Goal: Information Seeking & Learning: Check status

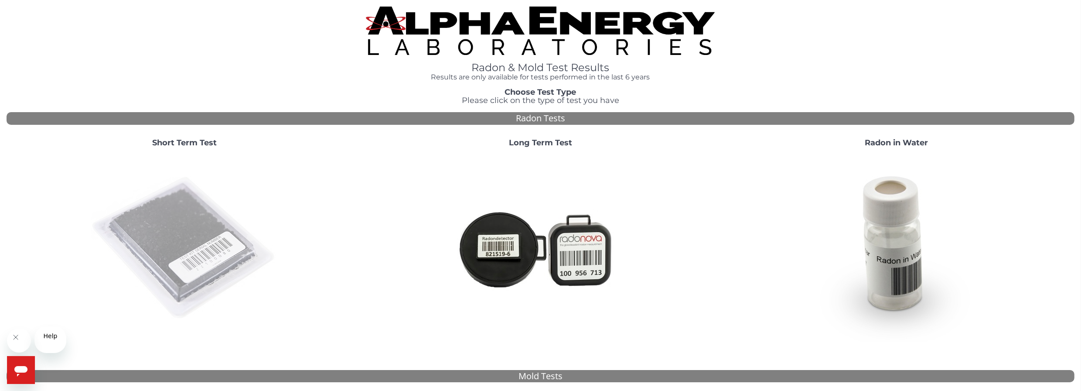
click at [175, 252] on img at bounding box center [184, 247] width 187 height 187
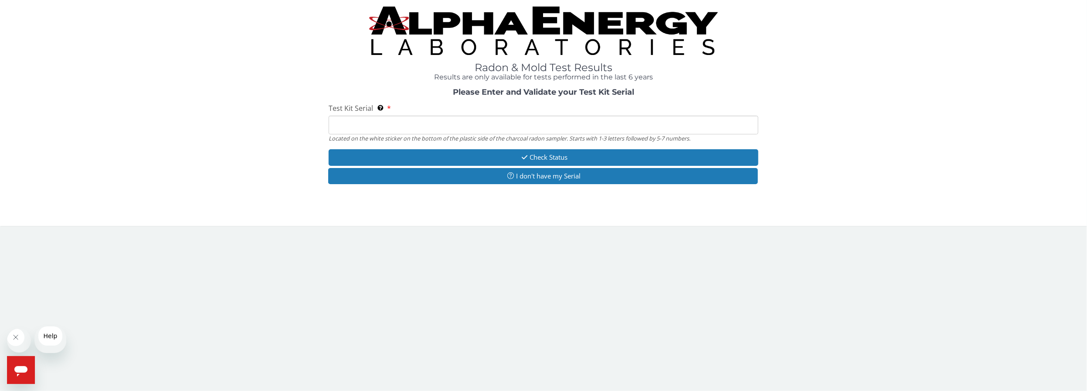
click at [482, 134] on input "Test Kit Serial Located on the white sticker on the bottom of the plastic side …" at bounding box center [544, 125] width 430 height 19
click at [443, 134] on input "Test Kit Serial Located on the white sticker on the bottom of the plastic side …" at bounding box center [544, 125] width 430 height 19
click at [351, 134] on input "Test Kit Serial Located on the white sticker on the bottom of the plastic side …" at bounding box center [544, 125] width 430 height 19
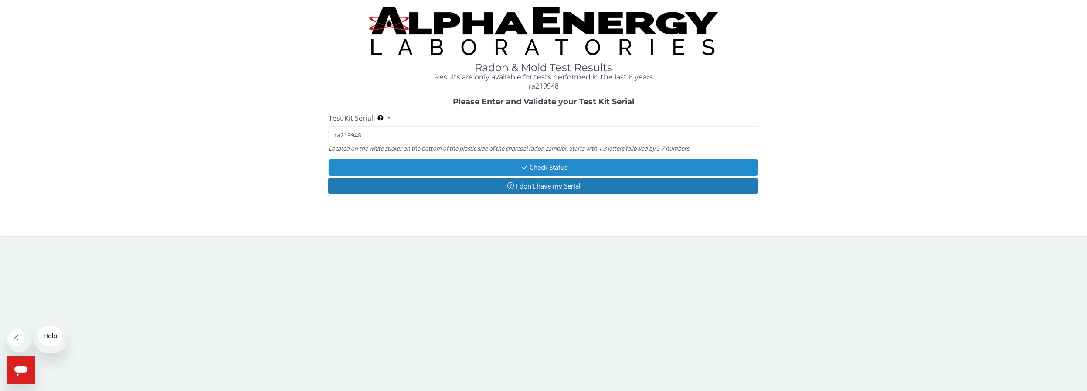
type input "ra219948"
click at [553, 175] on button "Check Status" at bounding box center [544, 167] width 430 height 16
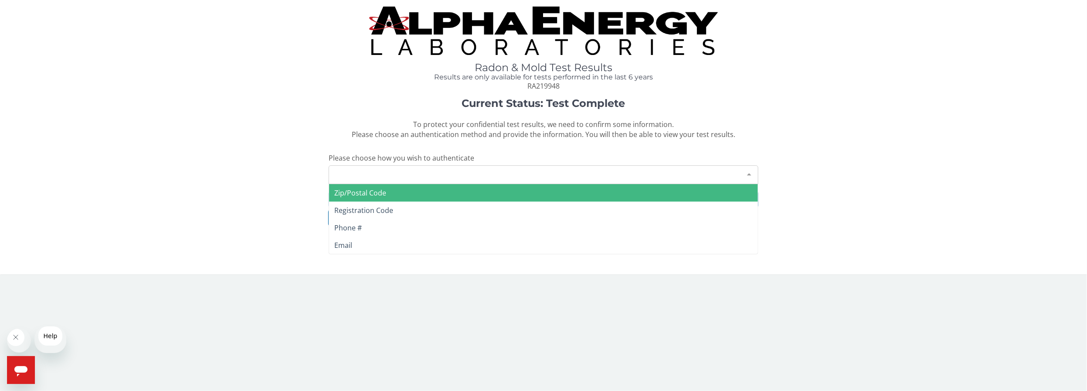
click at [754, 182] on div at bounding box center [749, 174] width 17 height 17
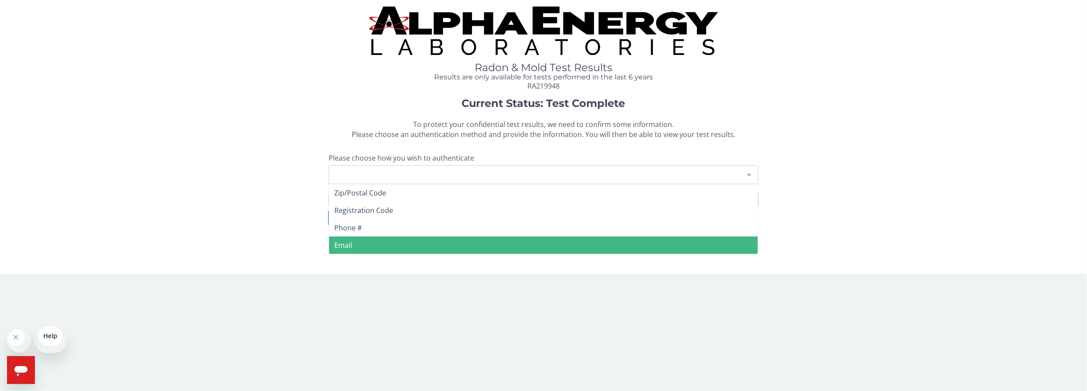
click at [343, 250] on span "Email" at bounding box center [343, 245] width 18 height 10
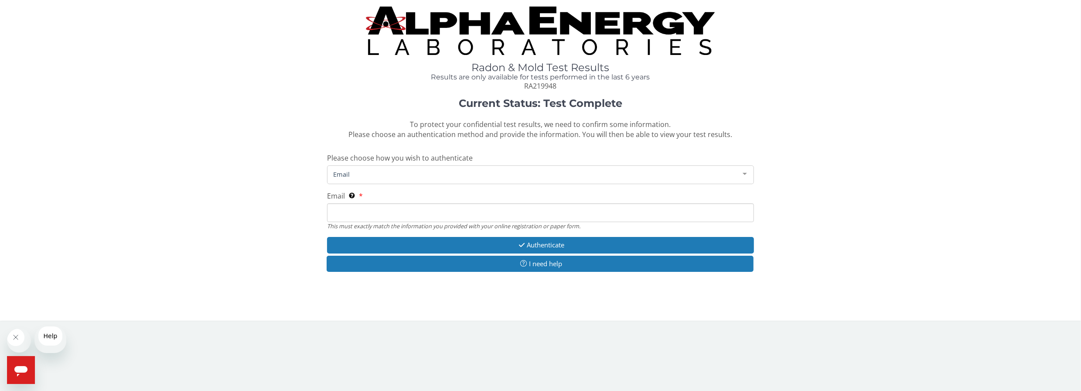
click at [379, 222] on input "Email This must exactly match the information you provided with your online reg…" at bounding box center [540, 212] width 427 height 19
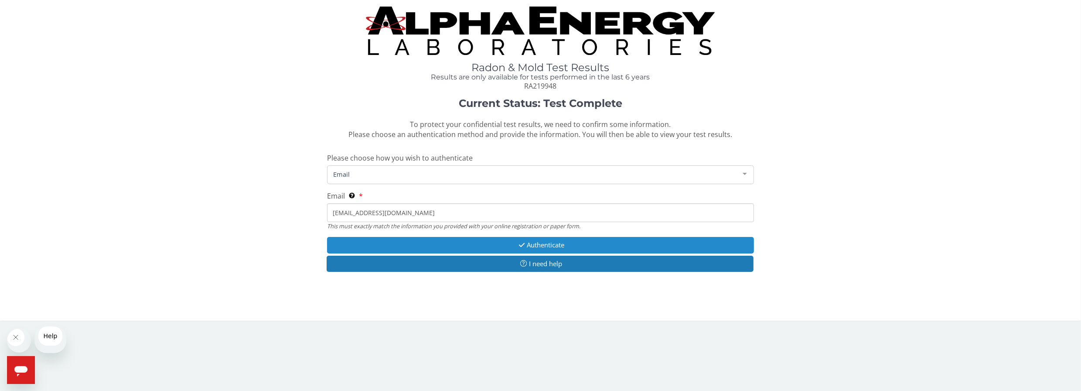
type input "[EMAIL_ADDRESS][DOMAIN_NAME]"
click at [544, 253] on button "Authenticate" at bounding box center [540, 245] width 427 height 16
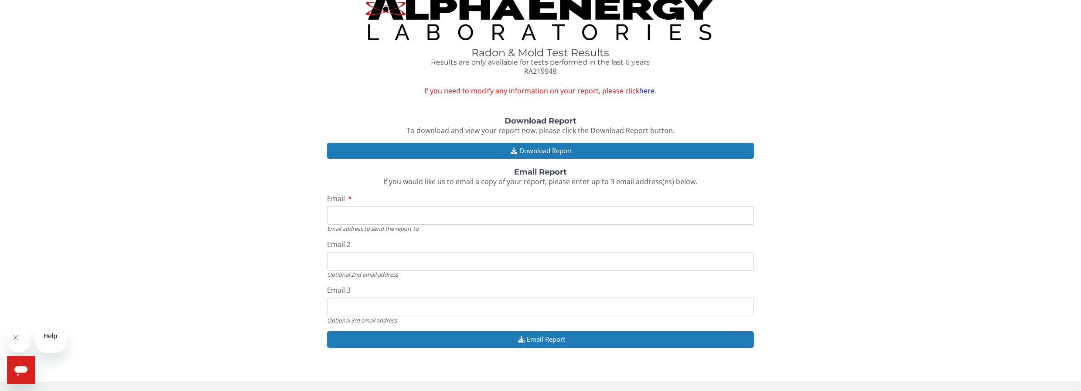
scroll to position [107, 0]
click at [391, 206] on input "Email" at bounding box center [540, 215] width 427 height 19
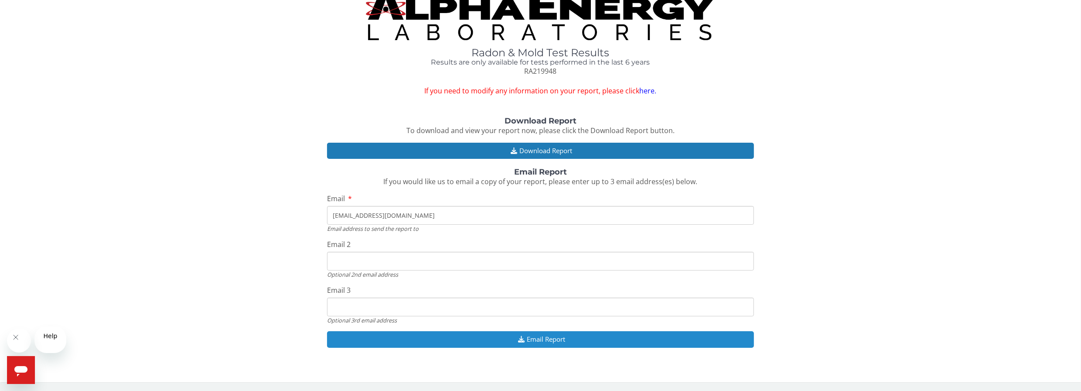
type input "[EMAIL_ADDRESS][DOMAIN_NAME]"
click at [554, 332] on button "Email Report" at bounding box center [540, 339] width 427 height 16
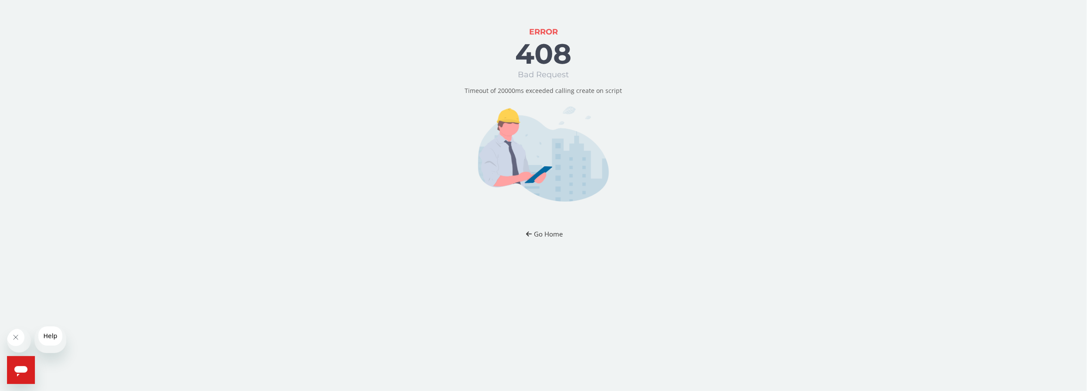
click at [540, 242] on button "Go Home" at bounding box center [543, 234] width 51 height 16
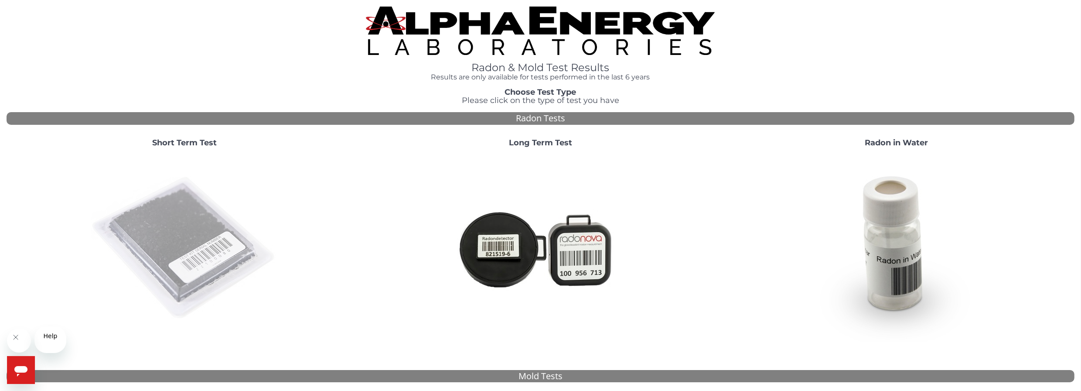
click at [192, 273] on img at bounding box center [184, 247] width 187 height 187
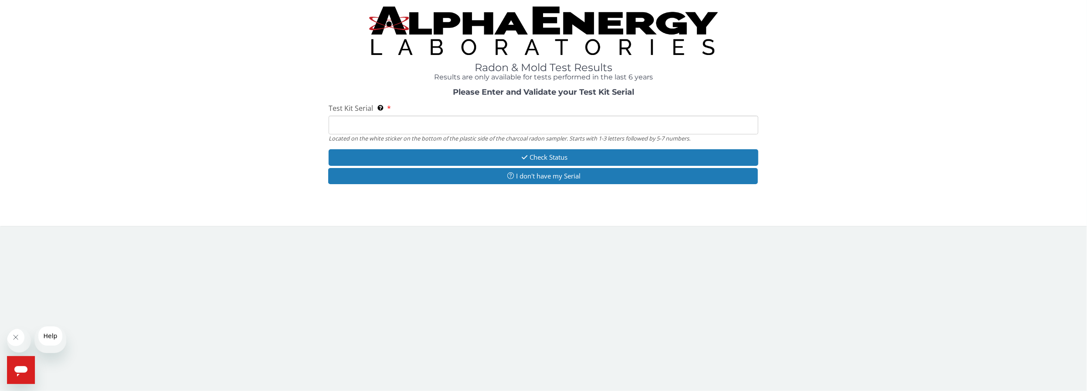
click at [404, 134] on input "Test Kit Serial Located on the white sticker on the bottom of the plastic side …" at bounding box center [544, 125] width 430 height 19
drag, startPoint x: 372, startPoint y: 149, endPoint x: 372, endPoint y: 142, distance: 7.0
click at [372, 134] on input "Test Kit Serial Located on the white sticker on the bottom of the plastic side …" at bounding box center [544, 125] width 430 height 19
paste input "RA219948"
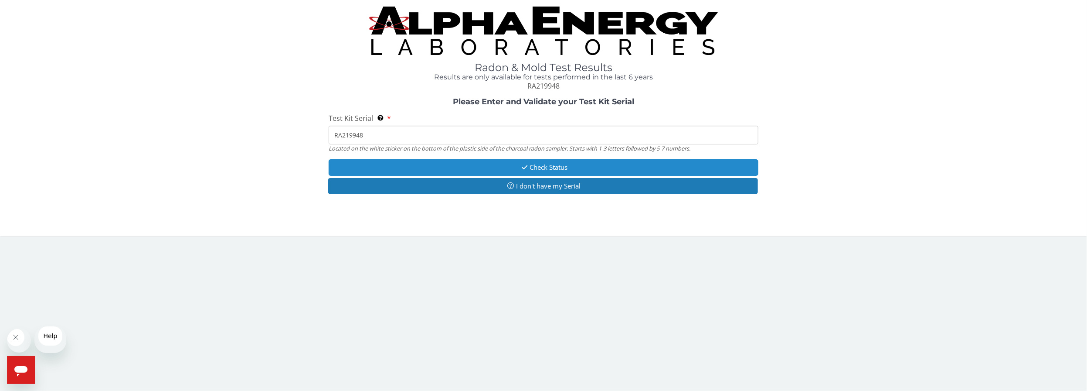
type input "RA219948"
click at [556, 175] on button "Check Status" at bounding box center [544, 167] width 430 height 16
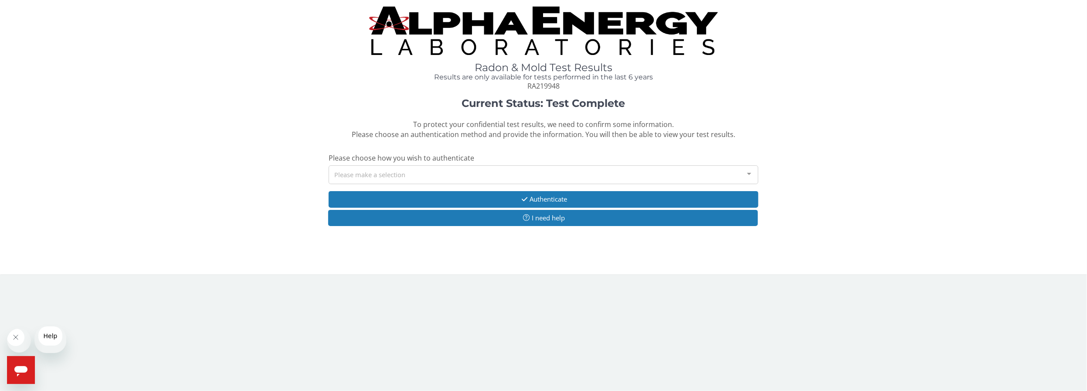
click at [750, 182] on div at bounding box center [749, 174] width 17 height 17
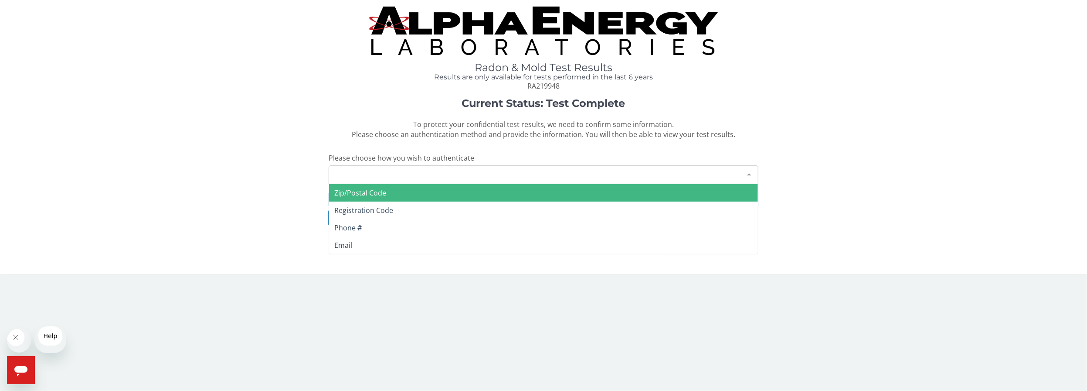
click at [370, 197] on span "Zip/Postal Code" at bounding box center [360, 193] width 52 height 10
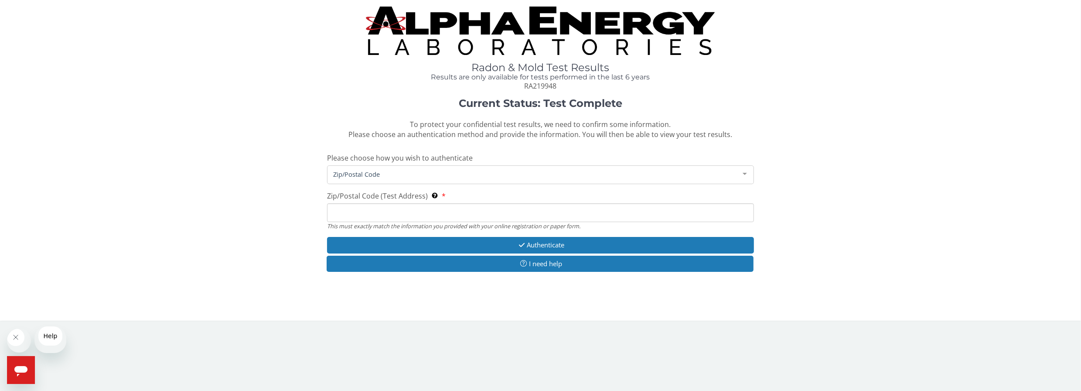
click at [391, 222] on input "Zip/Postal Code (Test Address) This must exactly match the information you prov…" at bounding box center [540, 212] width 427 height 19
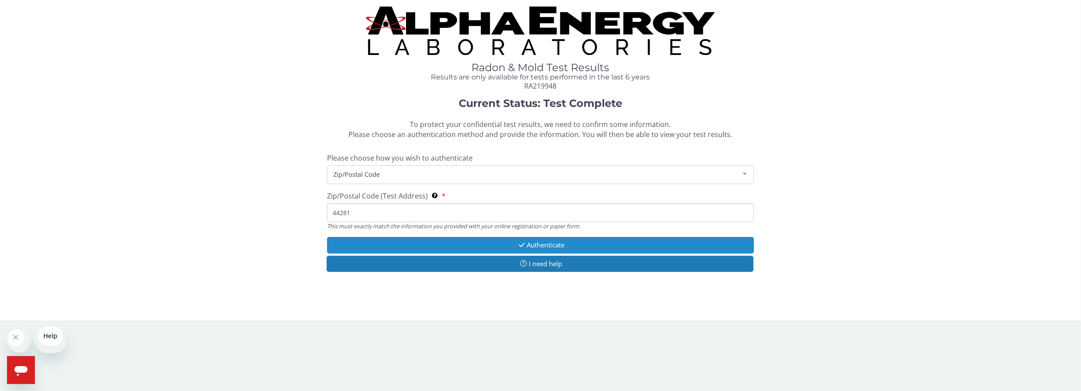
type input "44281"
click at [552, 253] on button "Authenticate" at bounding box center [540, 245] width 427 height 16
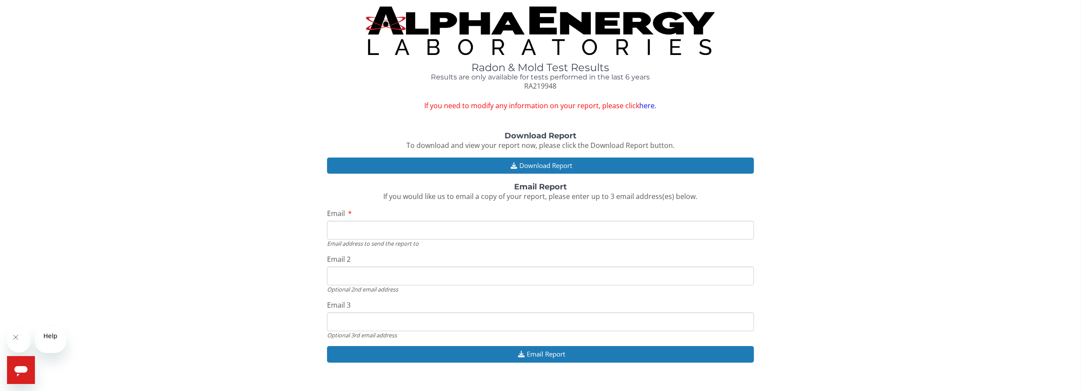
click at [647, 110] on link "here." at bounding box center [647, 106] width 17 height 10
